Goal: Task Accomplishment & Management: Use online tool/utility

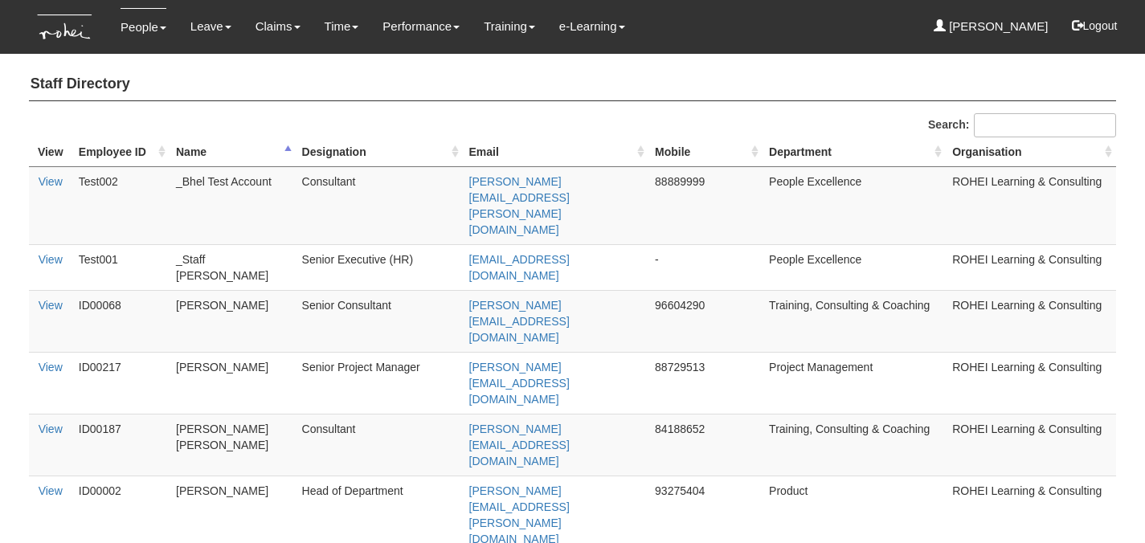
select select "50"
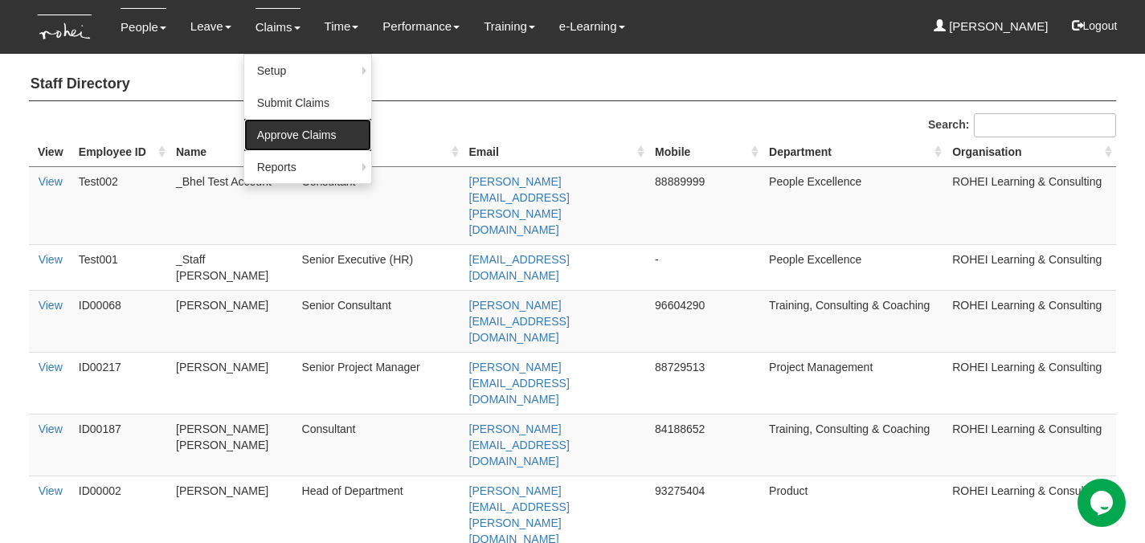
click at [309, 126] on link "Approve Claims" at bounding box center [307, 135] width 127 height 32
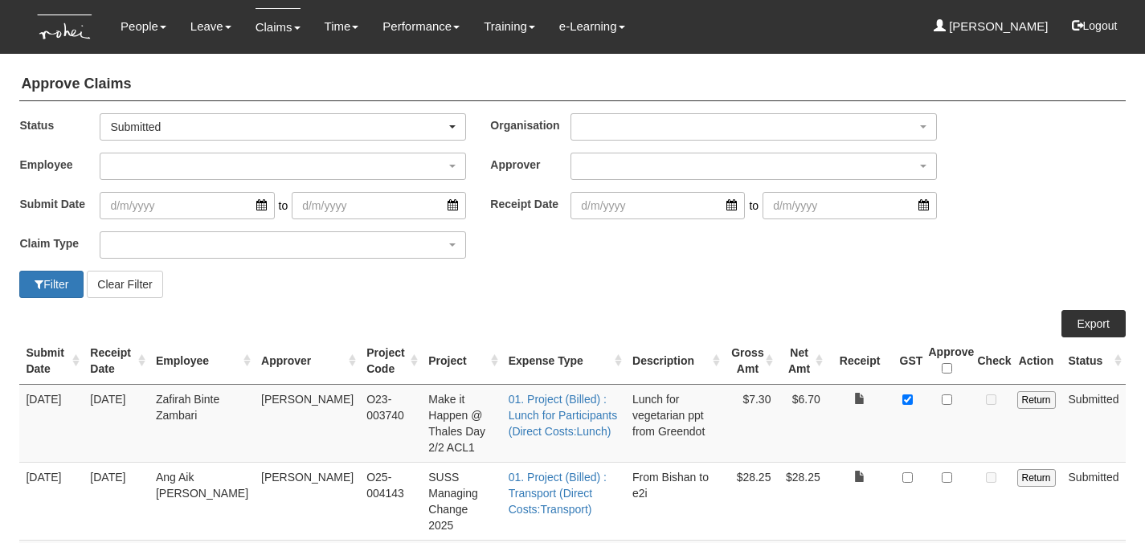
select select "50"
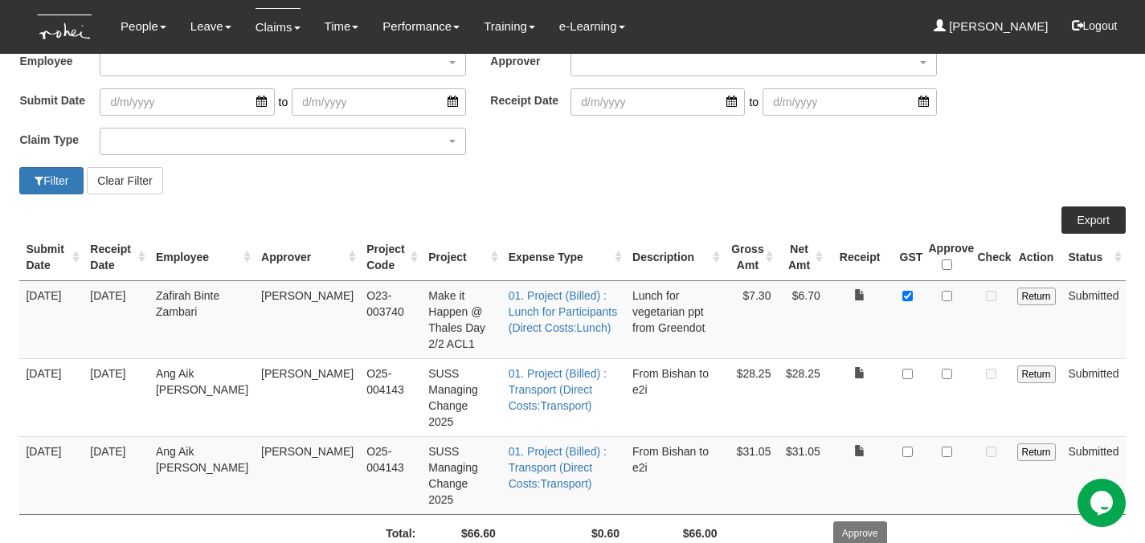
scroll to position [112, 0]
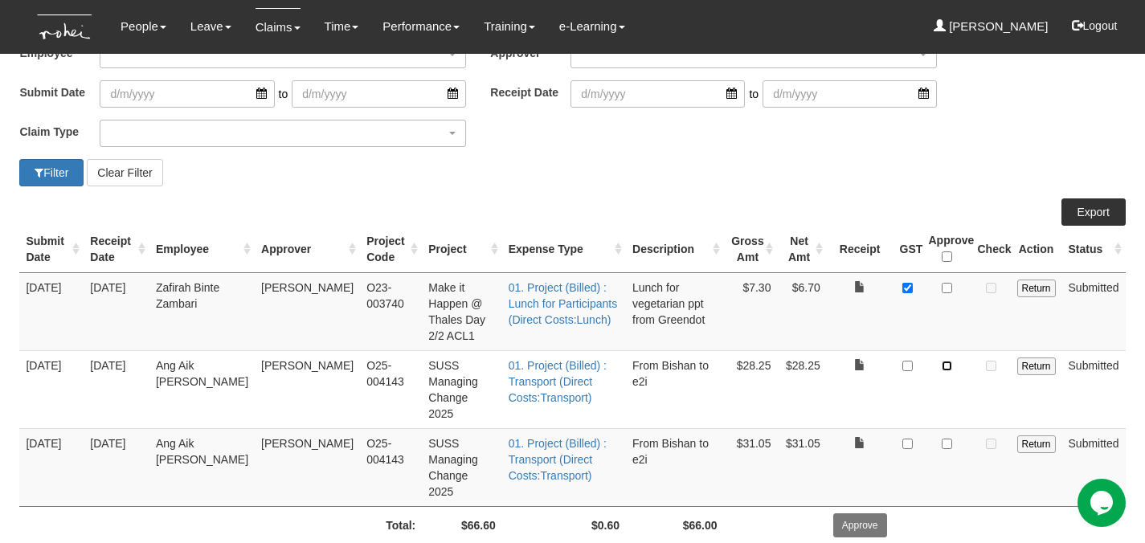
click at [949, 361] on input "checkbox" at bounding box center [947, 366] width 10 height 10
checkbox input "true"
click at [946, 439] on input "checkbox" at bounding box center [947, 444] width 10 height 10
checkbox input "true"
click at [948, 287] on input "checkbox" at bounding box center [947, 288] width 10 height 10
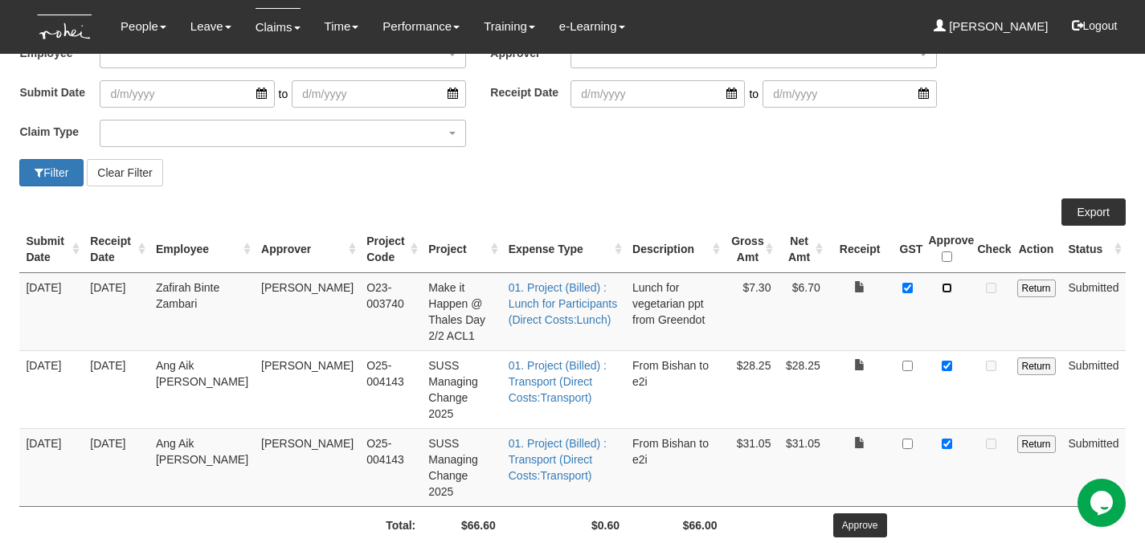
checkbox input "true"
click at [866, 513] on input "Approve" at bounding box center [860, 525] width 54 height 24
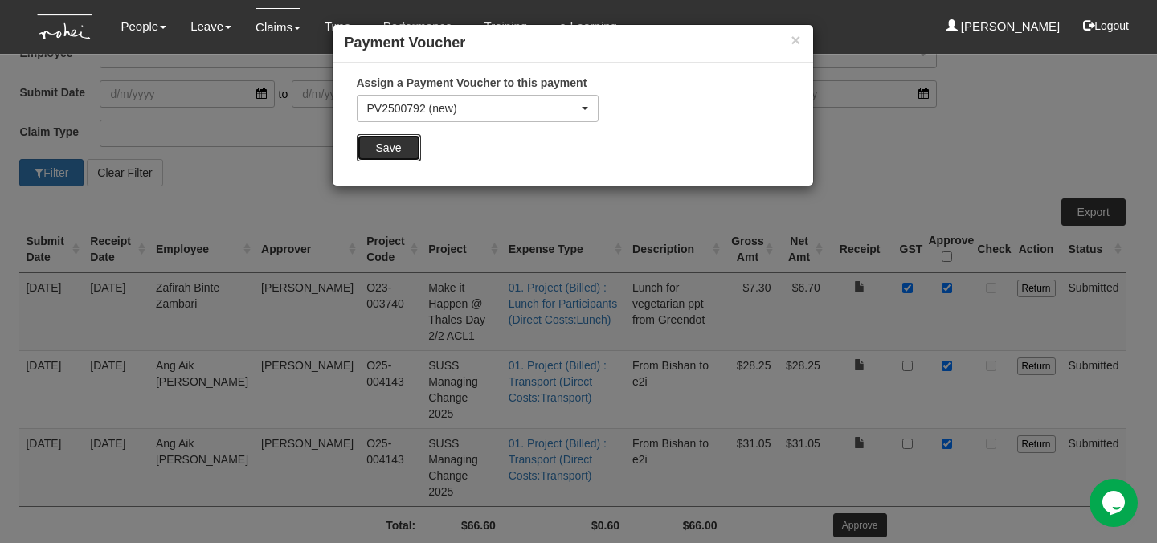
click at [400, 150] on input "Save" at bounding box center [389, 147] width 64 height 27
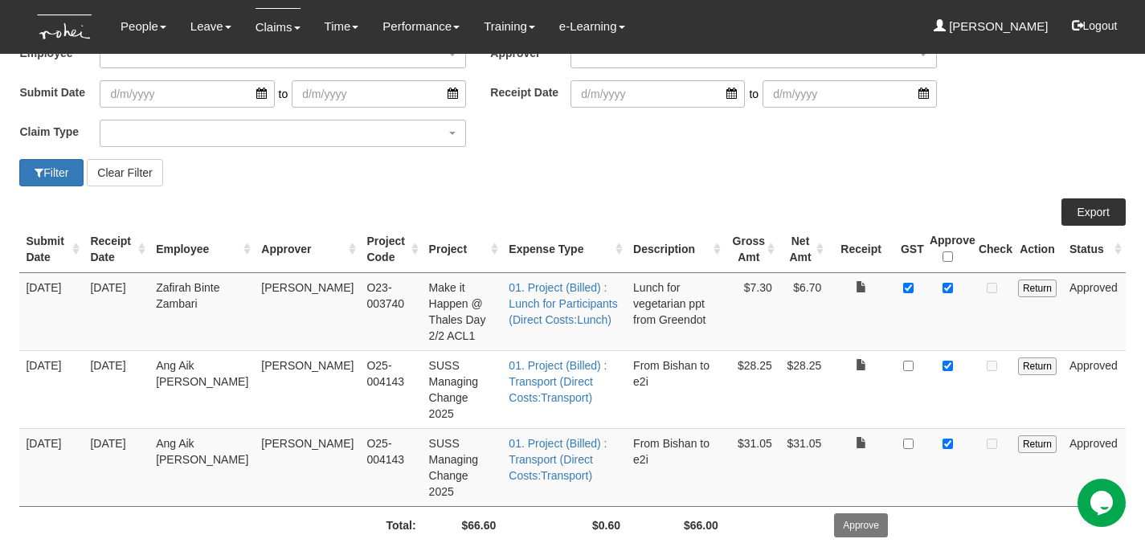
click at [816, 181] on div "Filter Clear Filter" at bounding box center [572, 172] width 1130 height 27
